Goal: Book appointment/travel/reservation

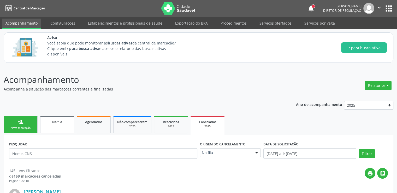
click at [67, 127] on link "Na fila" at bounding box center [57, 124] width 34 height 17
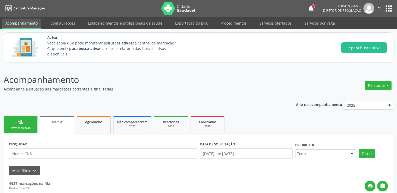
click at [61, 124] on link "Na fila" at bounding box center [57, 125] width 34 height 19
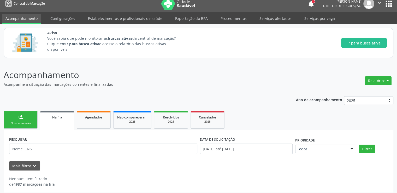
scroll to position [7, 0]
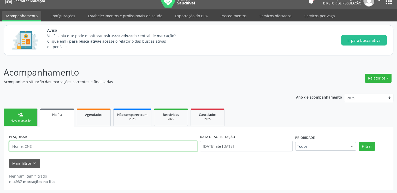
click at [40, 145] on input "text" at bounding box center [103, 146] width 188 height 10
paste input "705804472820038"
type input "705804472820038"
click at [359, 142] on button "Filtrar" at bounding box center [367, 146] width 16 height 9
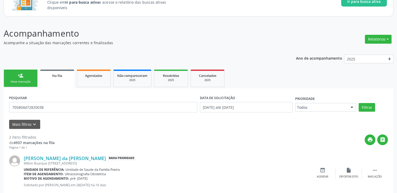
scroll to position [105, 0]
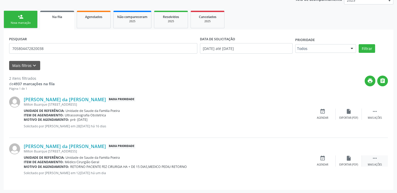
click at [377, 158] on icon "" at bounding box center [375, 158] width 6 height 6
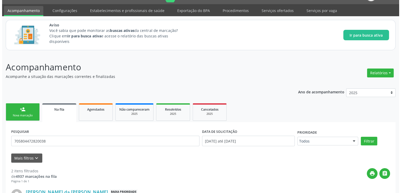
scroll to position [0, 0]
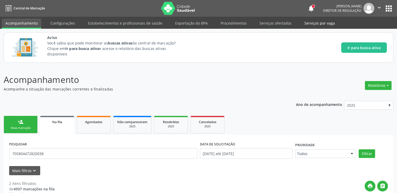
click at [313, 26] on link "Serviços por vaga" at bounding box center [320, 23] width 38 height 9
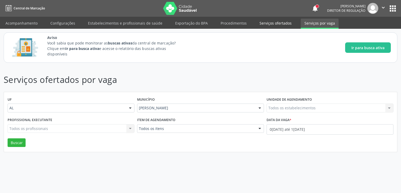
click at [266, 21] on link "Serviços ofertados" at bounding box center [275, 23] width 39 height 9
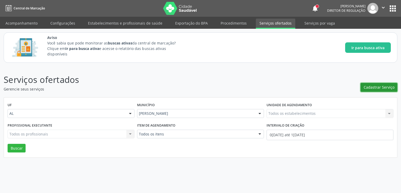
click at [377, 88] on span "Cadastrar Serviço" at bounding box center [379, 86] width 31 height 5
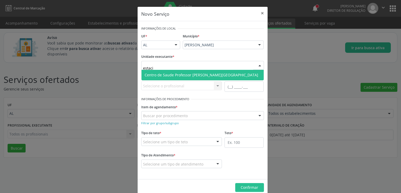
type input "estacio"
click at [178, 76] on span "Centro de Saude Professor [PERSON_NAME][GEOGRAPHIC_DATA]" at bounding box center [202, 74] width 114 height 5
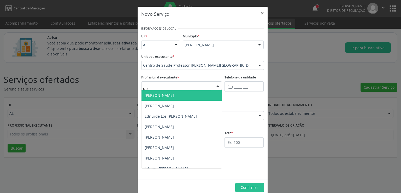
type input "ubi"
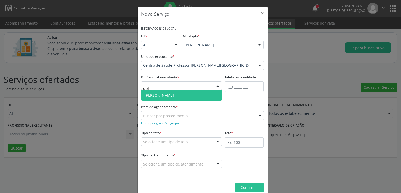
click at [156, 95] on span "[PERSON_NAME]" at bounding box center [159, 95] width 29 height 5
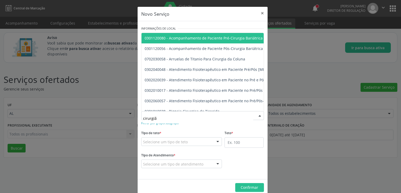
type input "cirurgião"
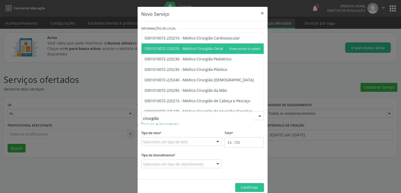
click at [212, 48] on span "0301010072-225225 - Médico Cirurgião Geral" at bounding box center [184, 48] width 79 height 5
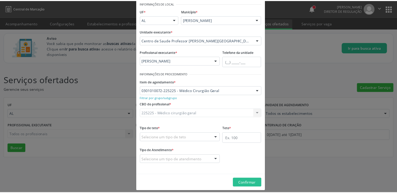
scroll to position [29, 0]
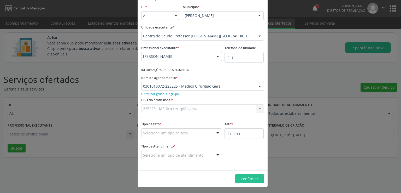
click at [192, 132] on div "Selecione um tipo de teto" at bounding box center [181, 132] width 81 height 9
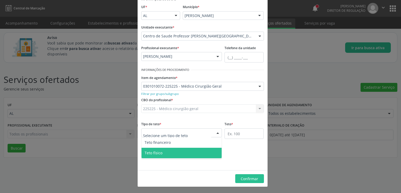
click at [168, 151] on span "Teto físico" at bounding box center [182, 153] width 80 height 10
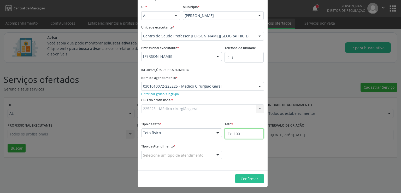
click at [240, 134] on input "text" at bounding box center [244, 133] width 39 height 10
type input "25"
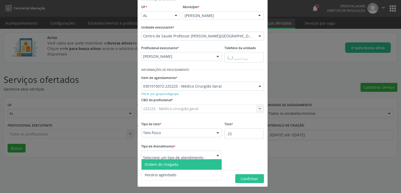
click at [209, 154] on div at bounding box center [181, 154] width 81 height 9
click at [167, 166] on span "Ordem de chegada" at bounding box center [182, 164] width 80 height 10
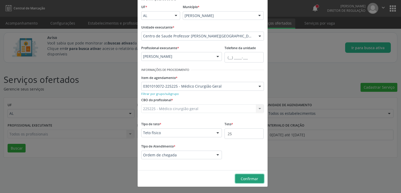
click at [248, 176] on span "Confirmar" at bounding box center [249, 178] width 17 height 5
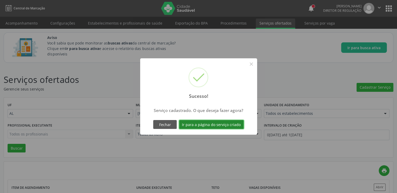
click at [213, 124] on button "Ir para a página do serviço criado" at bounding box center [211, 124] width 65 height 9
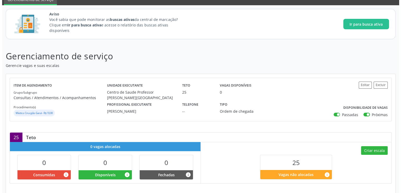
scroll to position [83, 0]
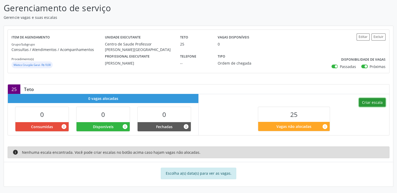
click at [373, 101] on button "Criar escala" at bounding box center [372, 102] width 27 height 9
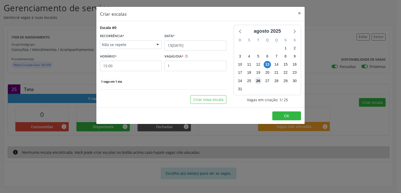
click at [259, 80] on span "26" at bounding box center [258, 80] width 7 height 7
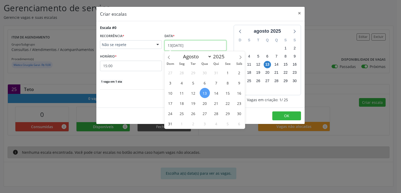
click at [173, 45] on input "13[DATE]" at bounding box center [196, 45] width 62 height 10
click at [193, 112] on span "26" at bounding box center [193, 113] width 10 height 10
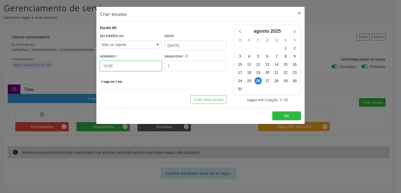
click at [115, 66] on input "15:00" at bounding box center [131, 66] width 62 height 10
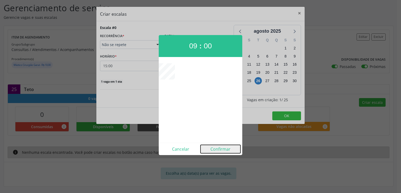
click at [225, 148] on button "Confirmar" at bounding box center [221, 149] width 40 height 8
type input "09:00"
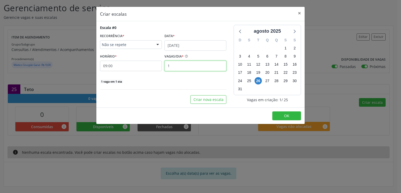
click at [177, 64] on input "1" at bounding box center [196, 66] width 62 height 10
type input "25"
click at [169, 84] on div "Escala #0 RECORRÊNCIA * Não se repete Não se repete Diário/Semanal Mensal Nenhu…" at bounding box center [163, 64] width 134 height 79
click at [281, 115] on button "OK" at bounding box center [286, 115] width 29 height 9
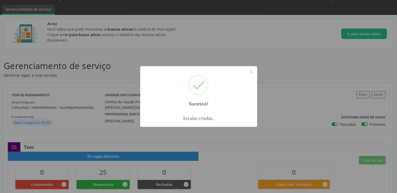
scroll to position [0, 0]
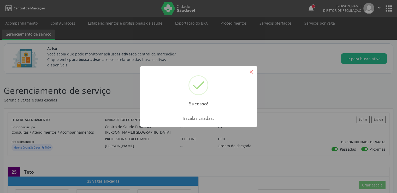
click at [252, 69] on button "×" at bounding box center [251, 71] width 9 height 9
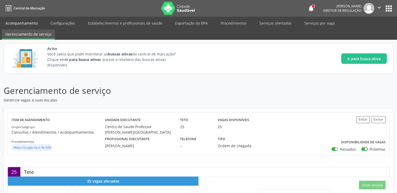
click at [24, 23] on link "Acompanhamento" at bounding box center [21, 23] width 39 height 9
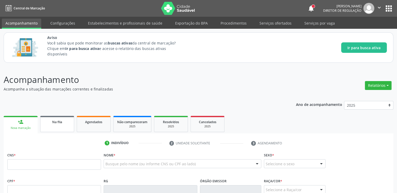
click at [50, 121] on div "Na fila" at bounding box center [57, 121] width 26 height 5
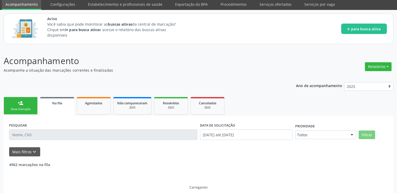
scroll to position [24, 0]
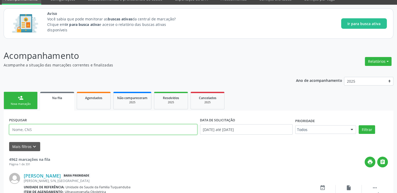
click at [33, 130] on input "text" at bounding box center [103, 129] width 188 height 10
paste input "705804472820038"
type input "705804472820038"
click at [359, 125] on button "Filtrar" at bounding box center [367, 129] width 16 height 9
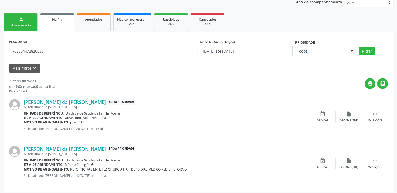
scroll to position [105, 0]
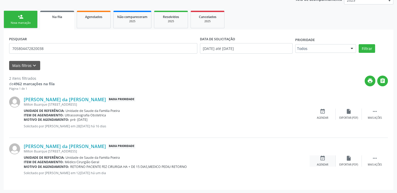
click at [323, 160] on icon "event_available" at bounding box center [323, 158] width 6 height 6
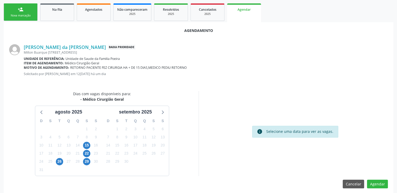
scroll to position [116, 0]
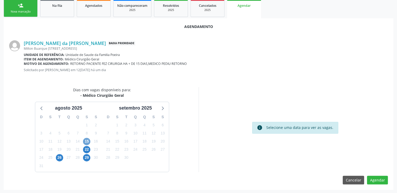
click at [87, 142] on span "15" at bounding box center [86, 141] width 7 height 7
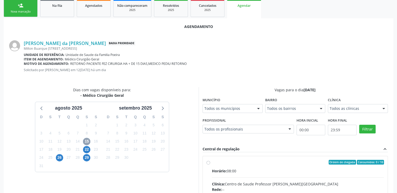
scroll to position [192, 0]
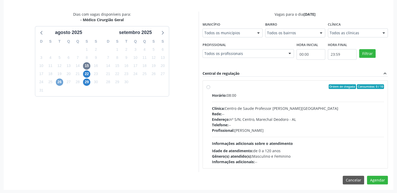
click at [57, 82] on span "26" at bounding box center [59, 81] width 7 height 7
click at [212, 87] on label "Ordem de chegada Consumidos: 0 / 25 Horário: 09:00 Clínica: Centro de Saude Pro…" at bounding box center [298, 124] width 172 height 80
click at [208, 87] on input "Ordem de chegada Consumidos: 0 / 25 Horário: 09:00 Clínica: Centro de Saude Pro…" at bounding box center [209, 86] width 4 height 5
radio input "true"
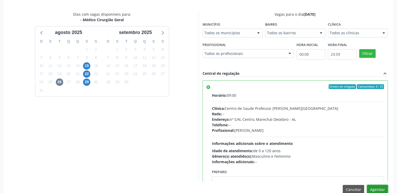
click at [381, 187] on button "Agendar" at bounding box center [377, 189] width 21 height 9
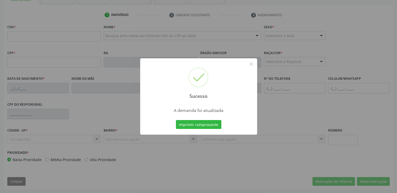
scroll to position [128, 0]
click at [252, 65] on button "×" at bounding box center [251, 64] width 9 height 9
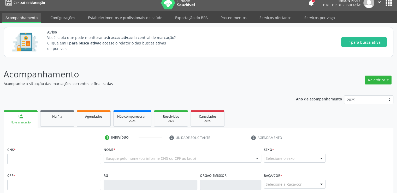
scroll to position [0, 0]
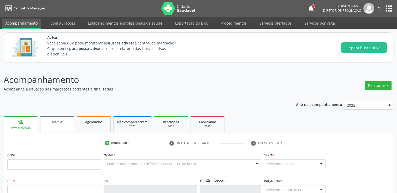
click at [55, 127] on link "Na fila" at bounding box center [57, 124] width 34 height 16
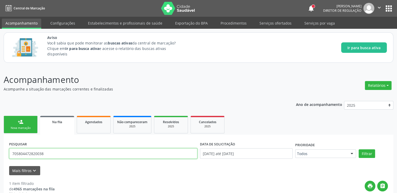
drag, startPoint x: 62, startPoint y: 153, endPoint x: 0, endPoint y: 153, distance: 62.2
click at [0, 153] on div "Acompanhamento Acompanhe a situação das marcações correntes e finalizadas Relat…" at bounding box center [198, 158] width 397 height 185
paste input "708204182435441"
type input "708204182435441"
click at [359, 149] on button "Filtrar" at bounding box center [367, 153] width 16 height 9
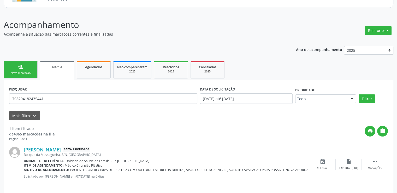
scroll to position [58, 0]
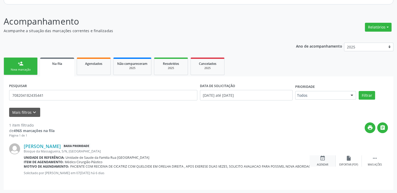
click at [323, 160] on icon "event_available" at bounding box center [323, 158] width 6 height 6
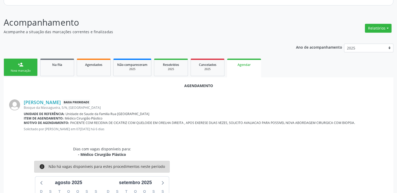
scroll to position [1, 0]
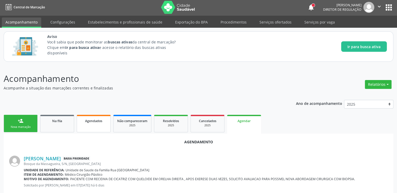
click at [107, 125] on link "Agendados" at bounding box center [94, 123] width 34 height 17
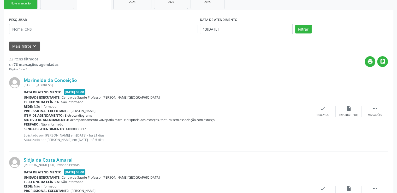
scroll to position [131, 0]
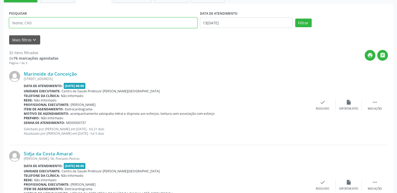
drag, startPoint x: 41, startPoint y: 23, endPoint x: 4, endPoint y: 20, distance: 37.2
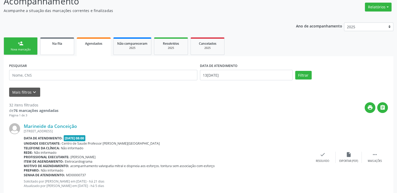
click at [53, 47] on link "Na fila" at bounding box center [57, 45] width 34 height 17
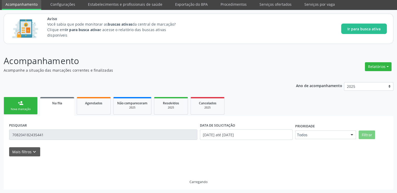
scroll to position [58, 0]
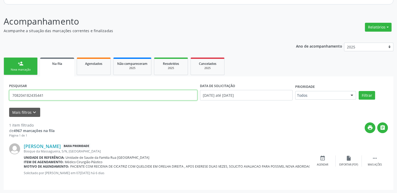
drag, startPoint x: 50, startPoint y: 95, endPoint x: 0, endPoint y: 94, distance: 50.4
click at [0, 94] on div "Acompanhamento Acompanhe a situação das marcações correntes e finalizadas Relat…" at bounding box center [198, 100] width 397 height 185
paste input "0302489627440"
type input "700302489627440"
click at [359, 91] on button "Filtrar" at bounding box center [367, 95] width 16 height 9
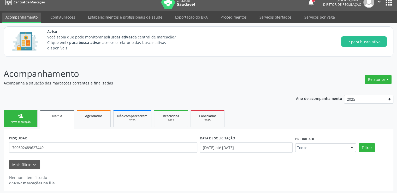
scroll to position [7, 0]
